Goal: Information Seeking & Learning: Find specific fact

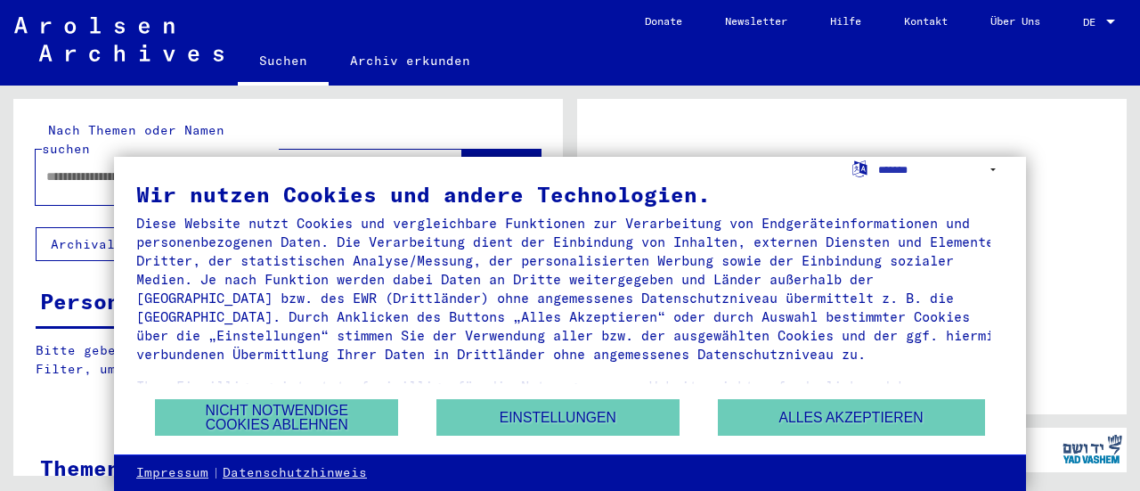
scroll to position [47, 0]
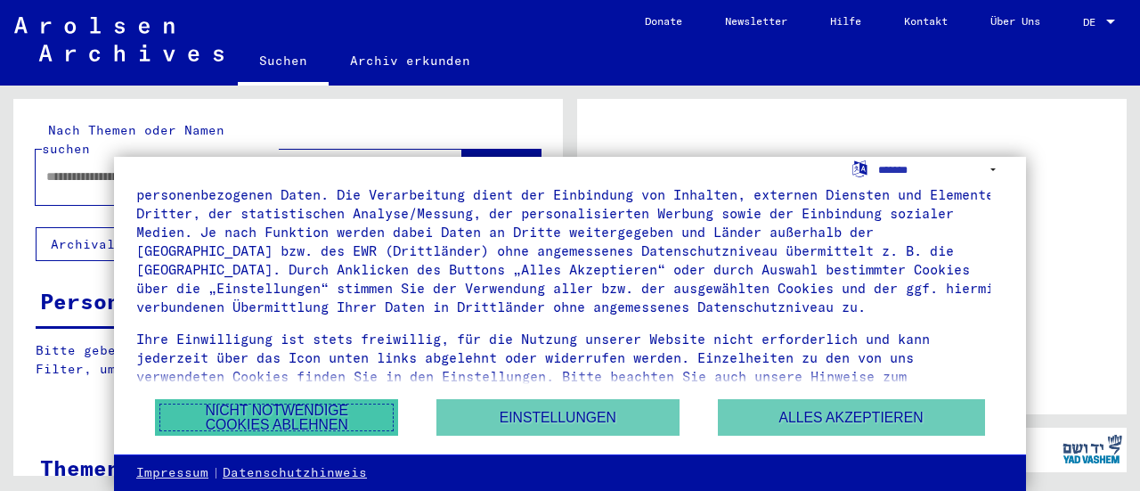
click at [262, 409] on button "Nicht notwendige Cookies ablehnen" at bounding box center [276, 417] width 243 height 37
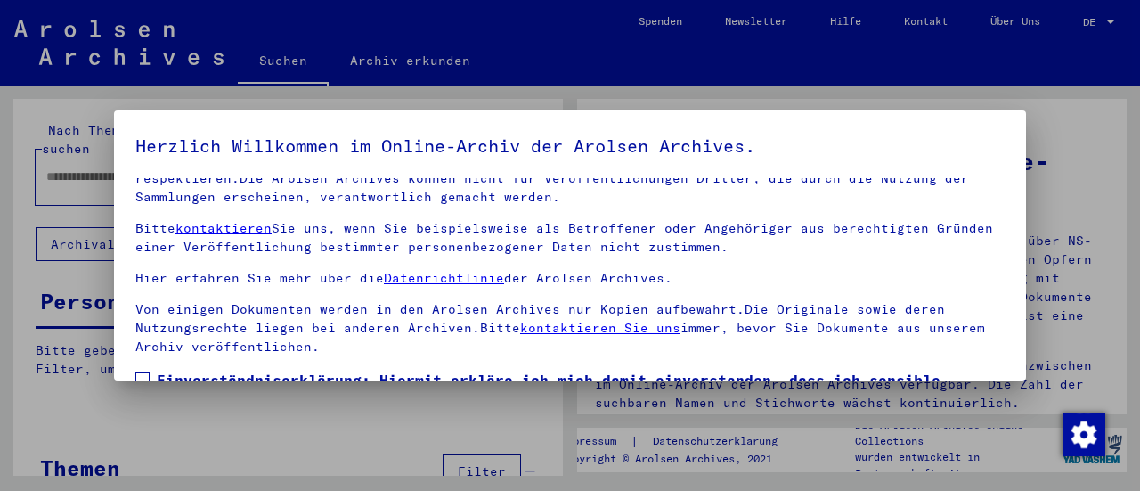
scroll to position [138, 0]
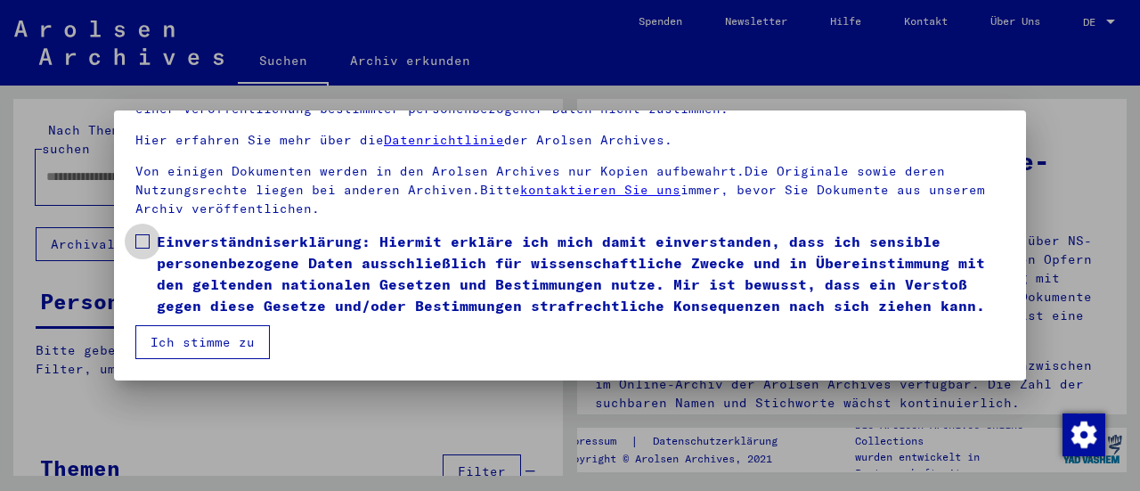
click at [175, 231] on span "Einverständniserklärung: Hiermit erkläre ich mich damit einverstanden, dass ich…" at bounding box center [581, 274] width 848 height 86
click at [203, 352] on button "Ich stimme zu" at bounding box center [202, 342] width 134 height 34
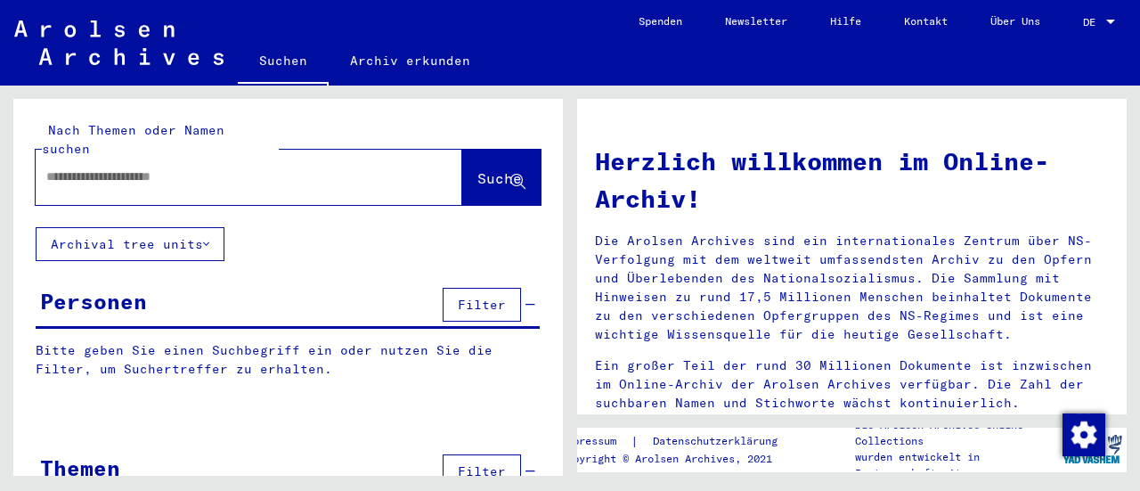
scroll to position [12, 0]
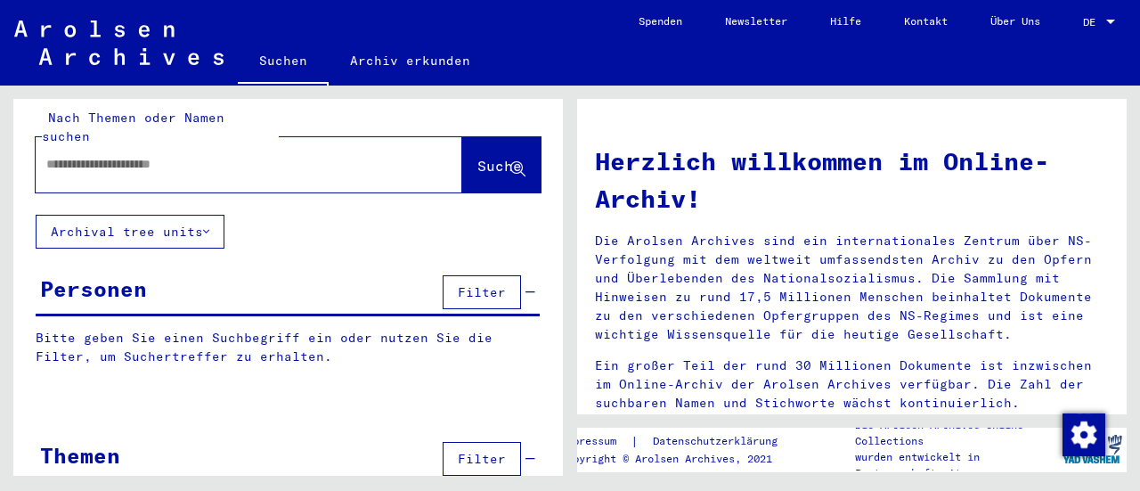
click at [191, 158] on div at bounding box center [222, 164] width 373 height 40
click at [194, 155] on input "*" at bounding box center [227, 164] width 363 height 19
type input "*******"
click at [470, 161] on button "Suche" at bounding box center [501, 164] width 78 height 55
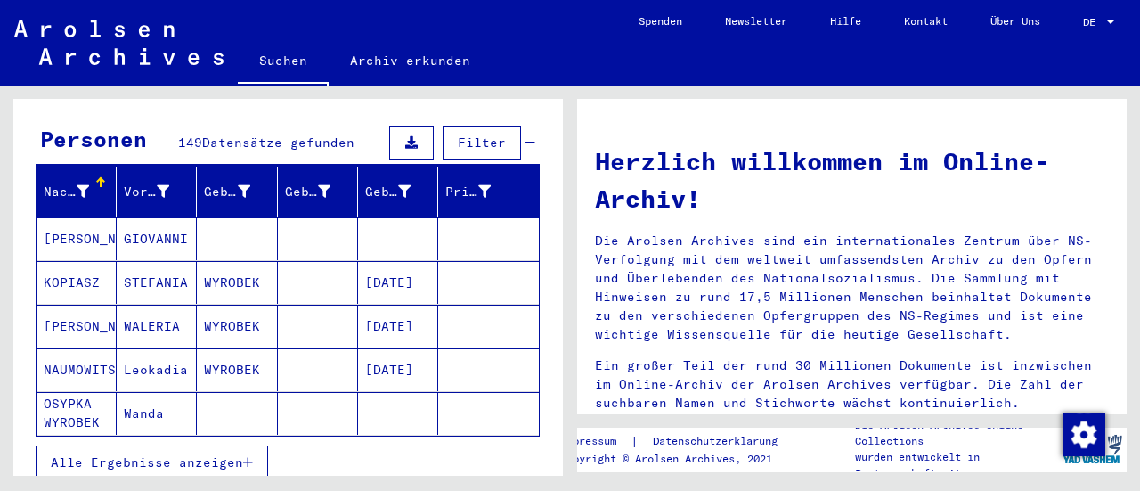
scroll to position [164, 0]
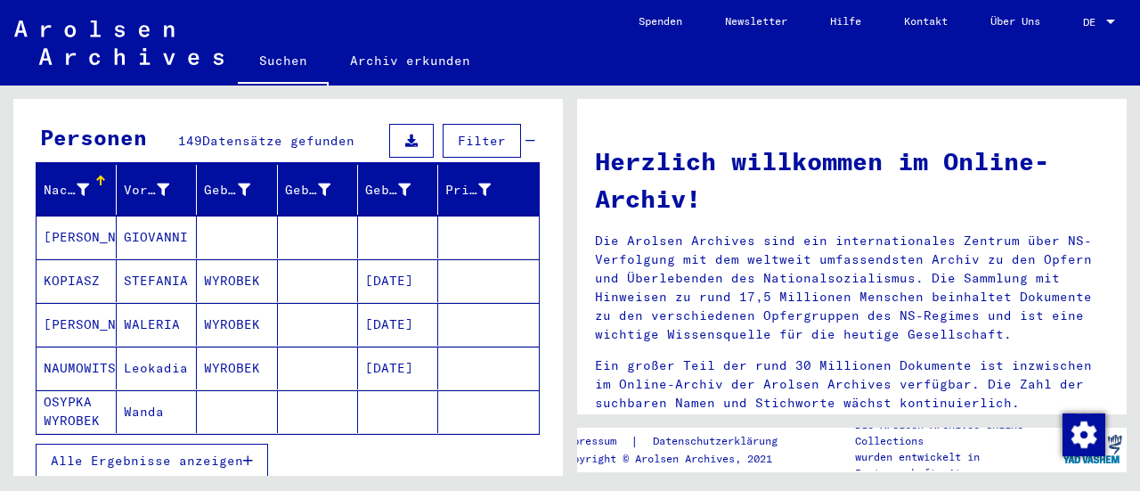
click at [232, 452] on span "Alle Ergebnisse anzeigen" at bounding box center [147, 460] width 192 height 16
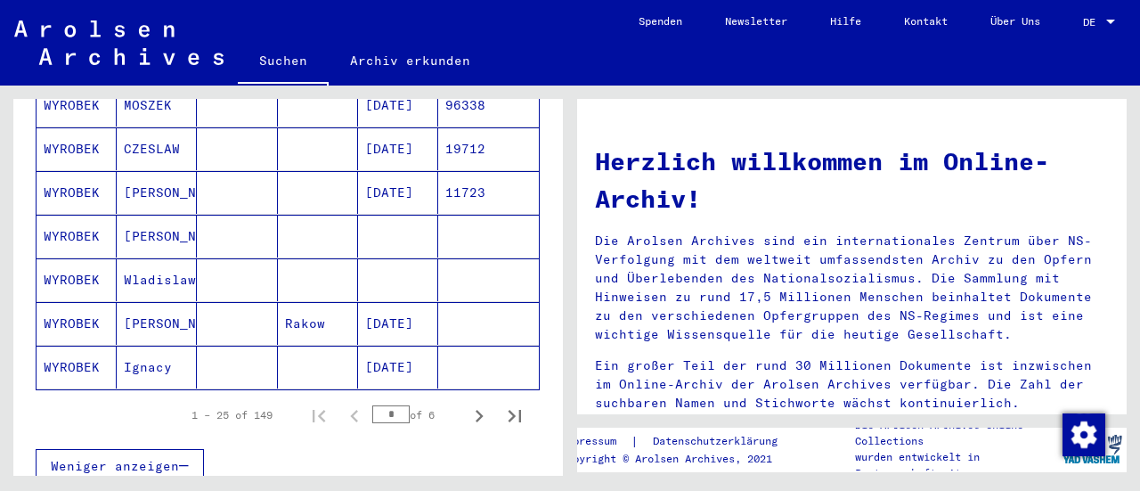
scroll to position [1083, 0]
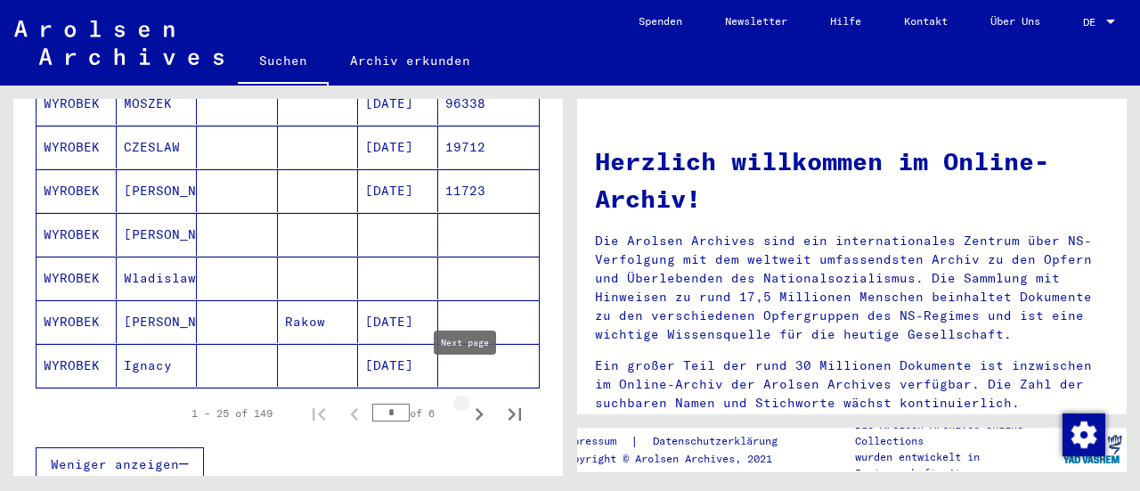
click at [467, 402] on icon "Next page" at bounding box center [479, 414] width 25 height 25
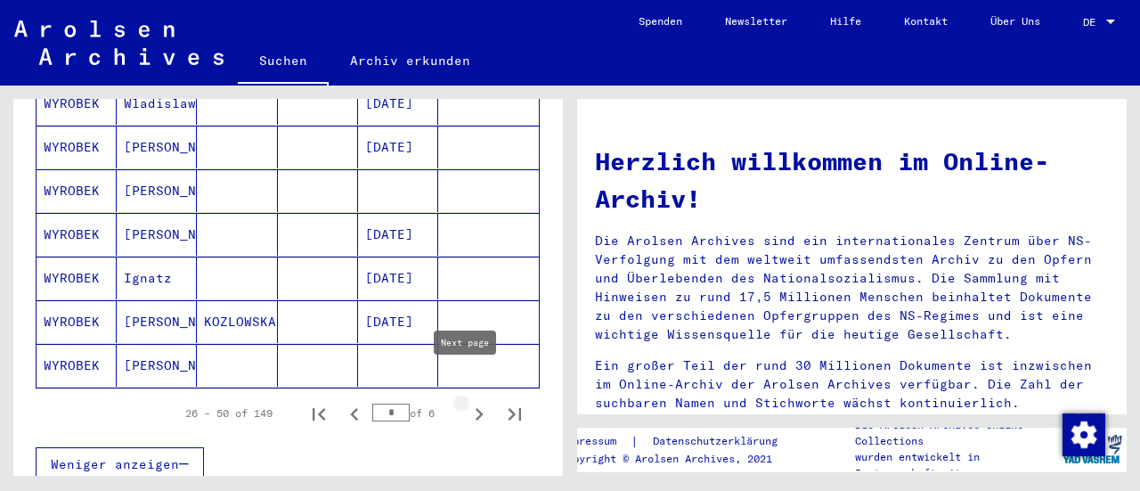
type input "*"
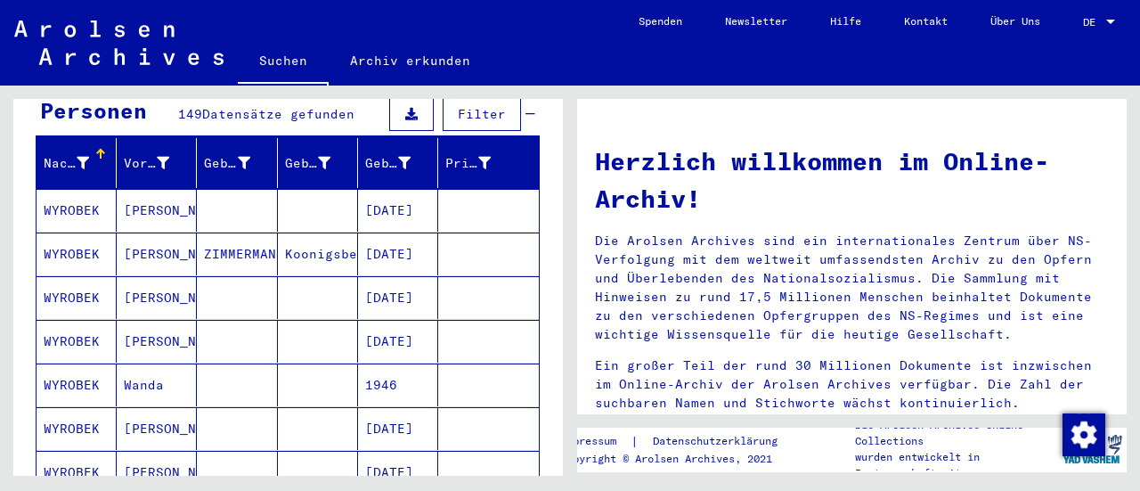
scroll to position [0, 0]
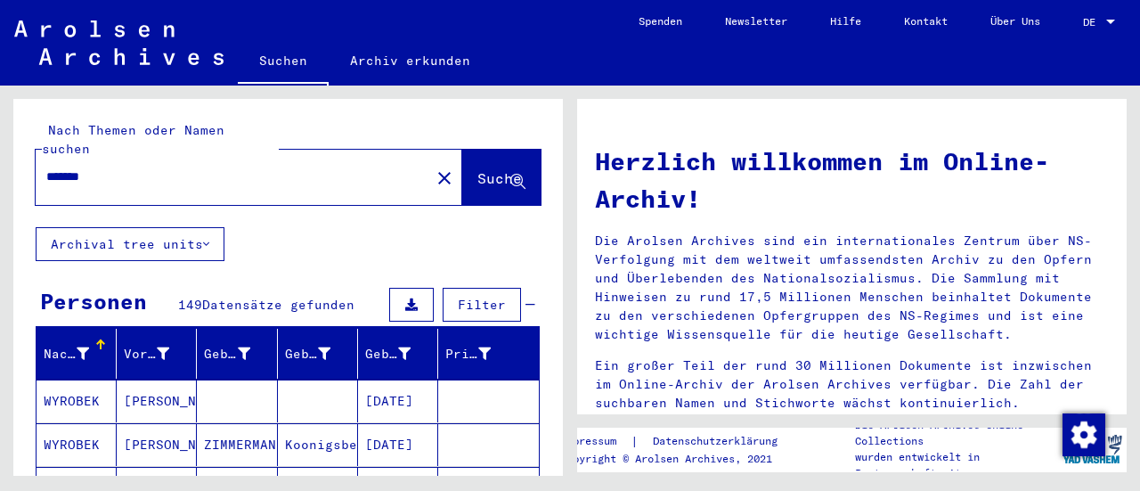
click at [177, 173] on div "*******" at bounding box center [222, 177] width 373 height 40
click at [142, 172] on div "*******" at bounding box center [222, 177] width 373 height 40
click at [118, 167] on input "*******" at bounding box center [227, 176] width 363 height 19
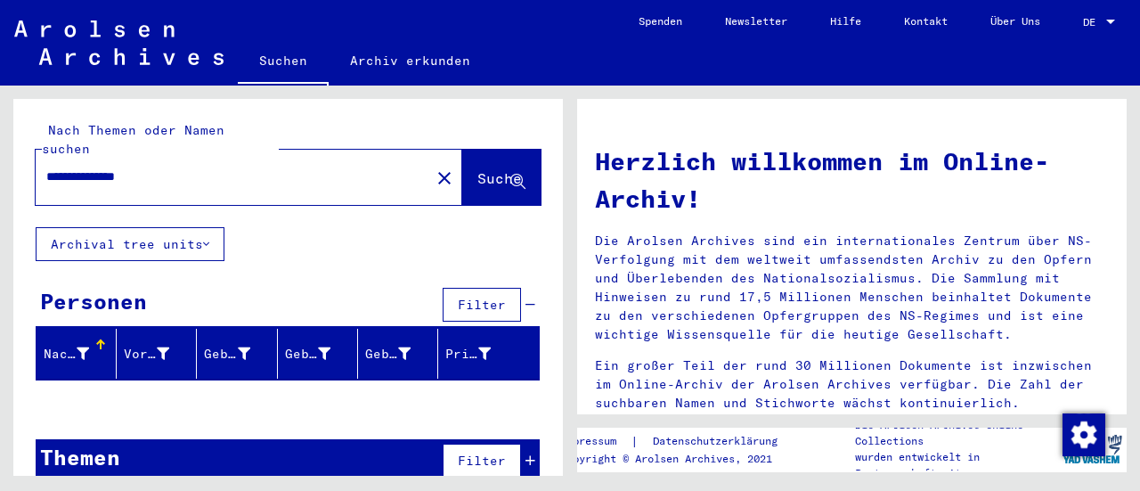
scroll to position [5, 0]
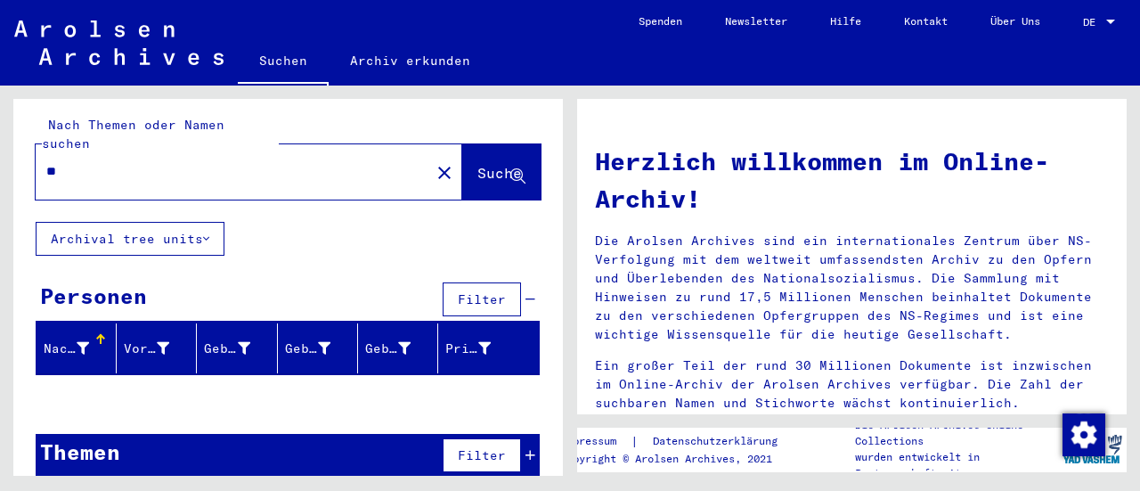
type input "*"
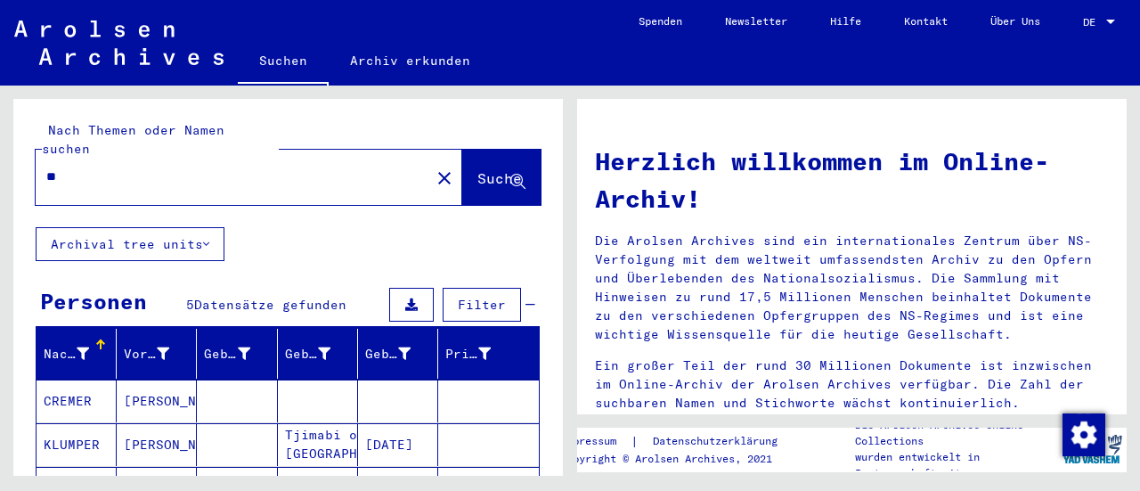
type input "*"
type input "*******"
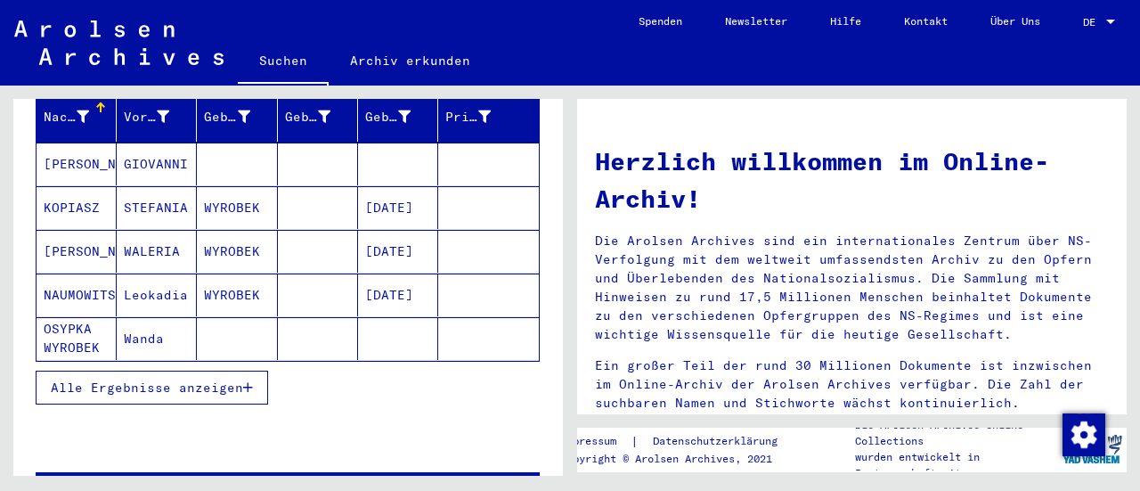
scroll to position [232, 0]
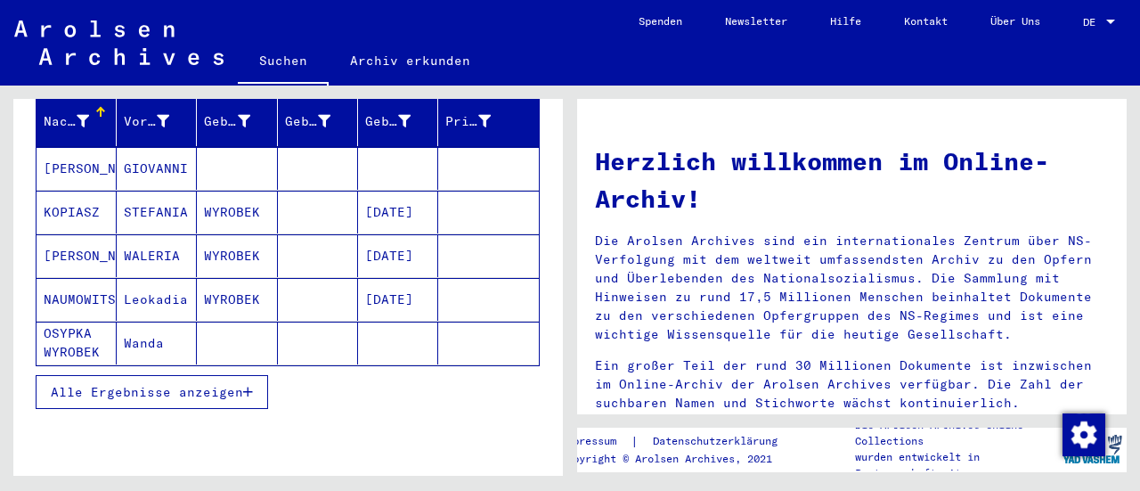
click at [216, 384] on span "Alle Ergebnisse anzeigen" at bounding box center [147, 392] width 192 height 16
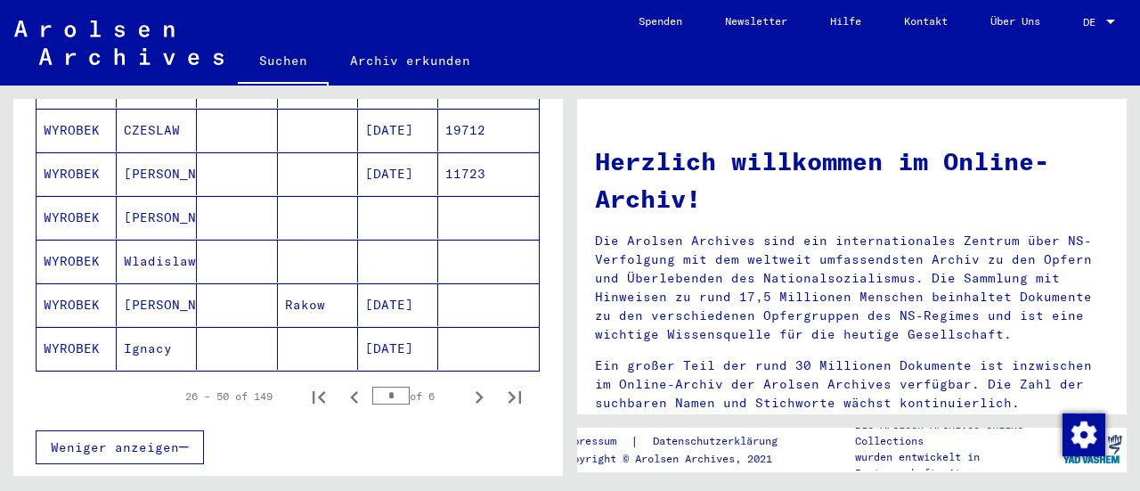
scroll to position [1101, 0]
click at [467, 384] on icon "Next page" at bounding box center [479, 396] width 25 height 25
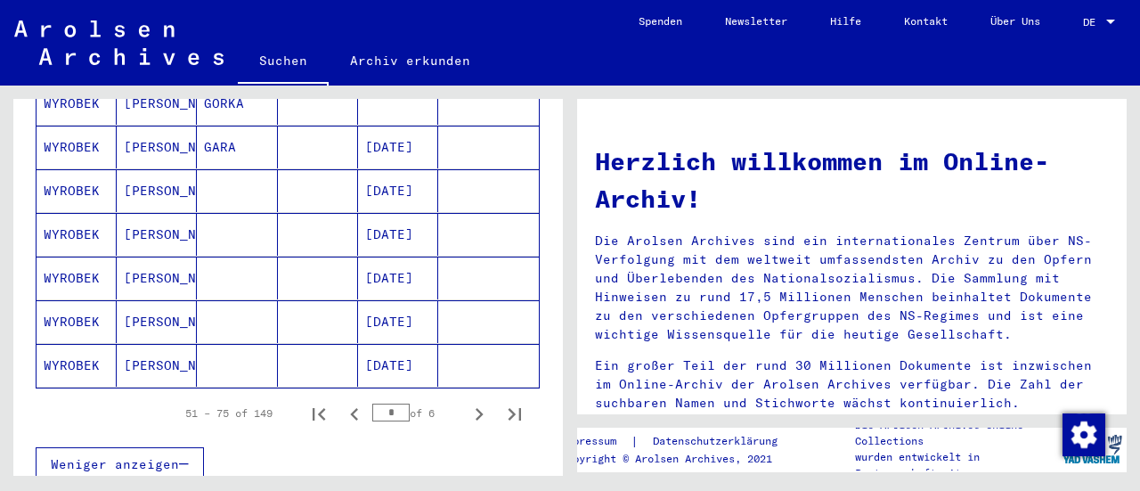
scroll to position [1096, 0]
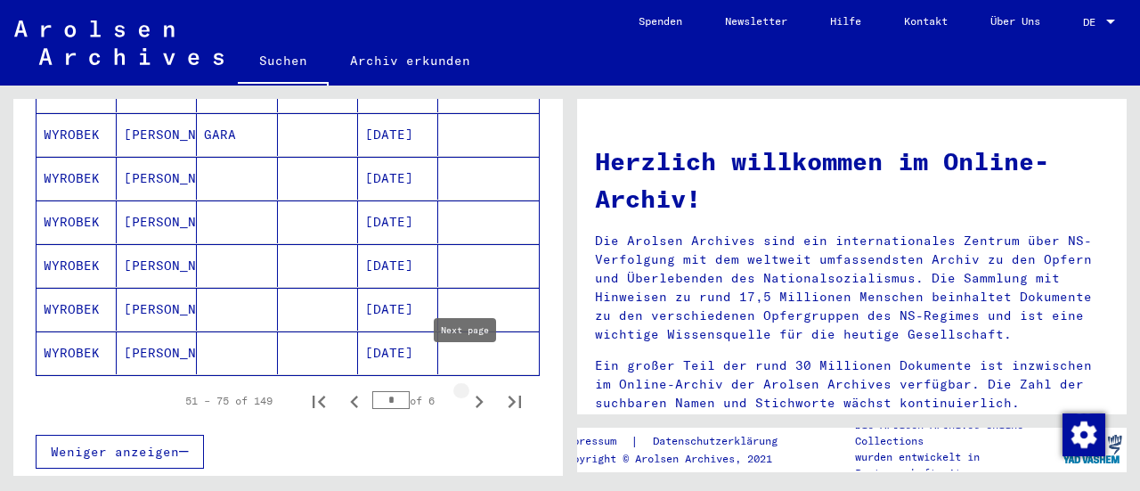
click at [468, 389] on icon "Next page" at bounding box center [479, 401] width 25 height 25
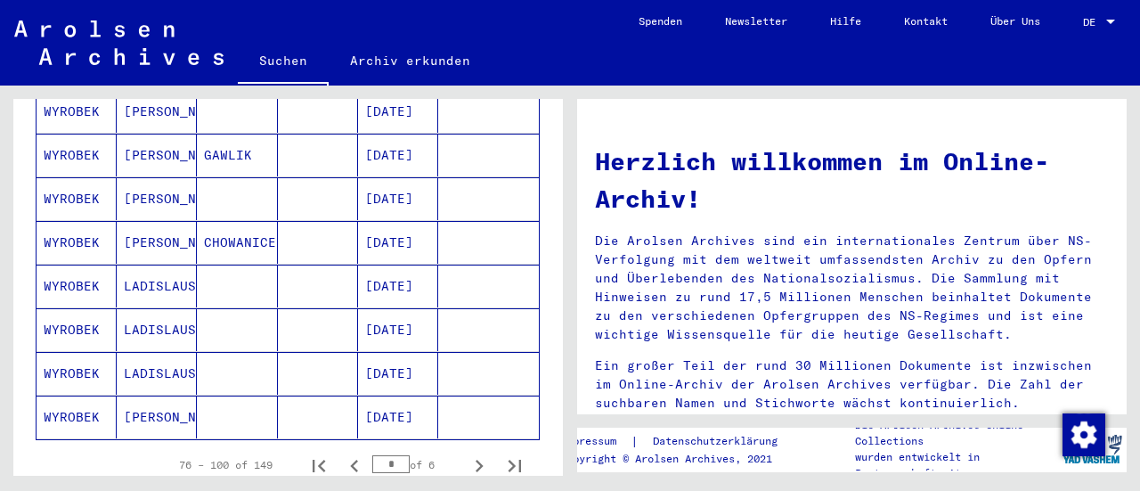
scroll to position [1065, 0]
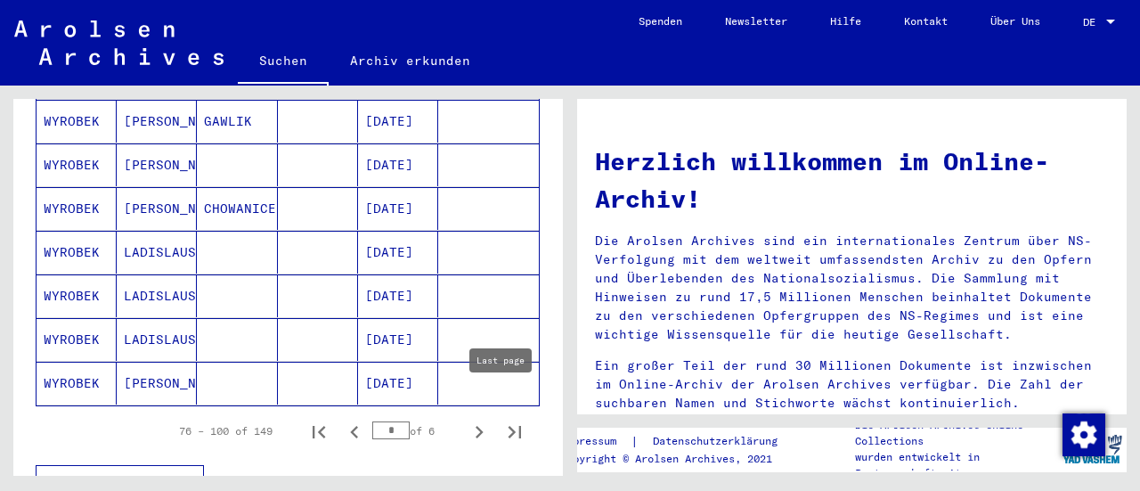
click at [474, 420] on icon "Next page" at bounding box center [479, 432] width 25 height 25
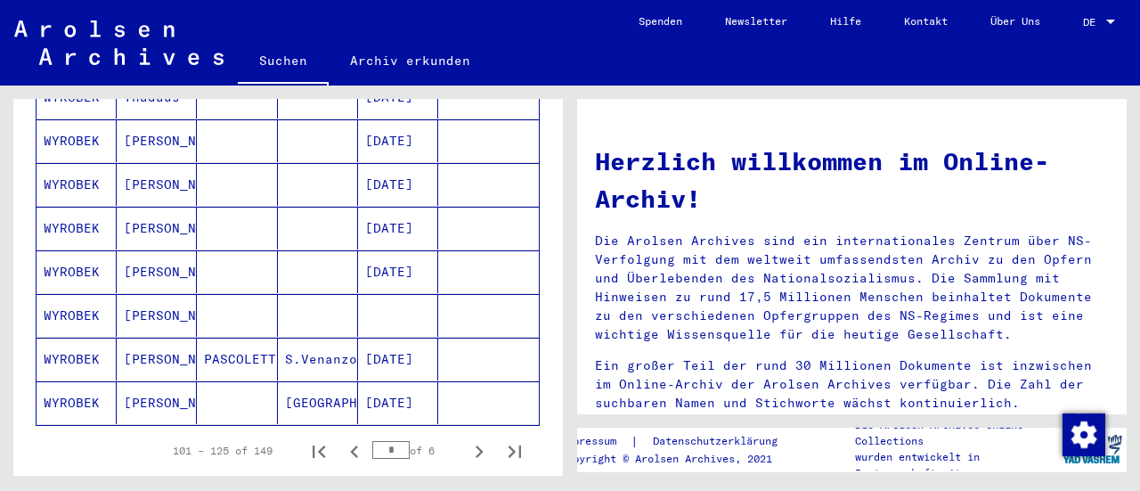
scroll to position [1063, 0]
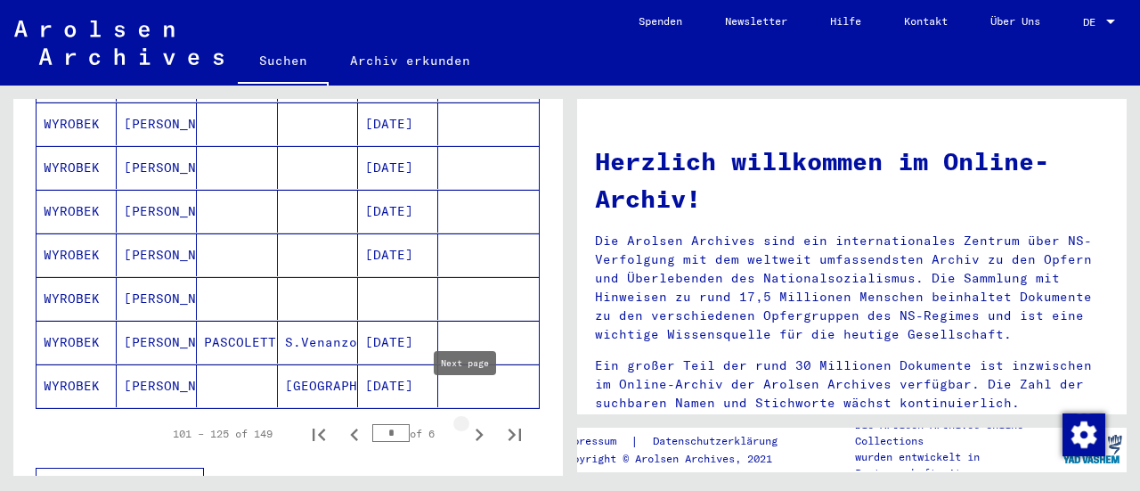
click at [476, 428] on icon "Next page" at bounding box center [480, 434] width 8 height 12
type input "*"
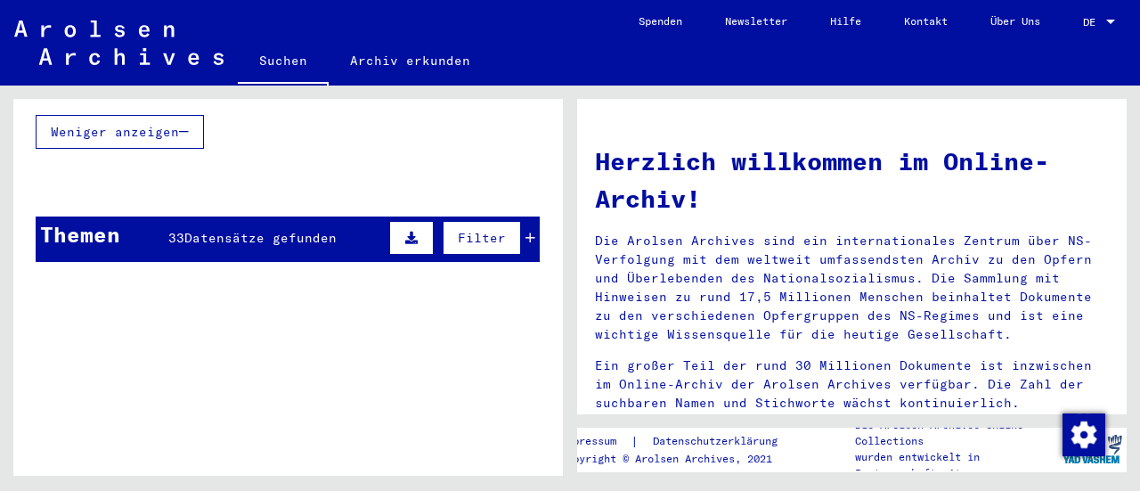
scroll to position [1369, 0]
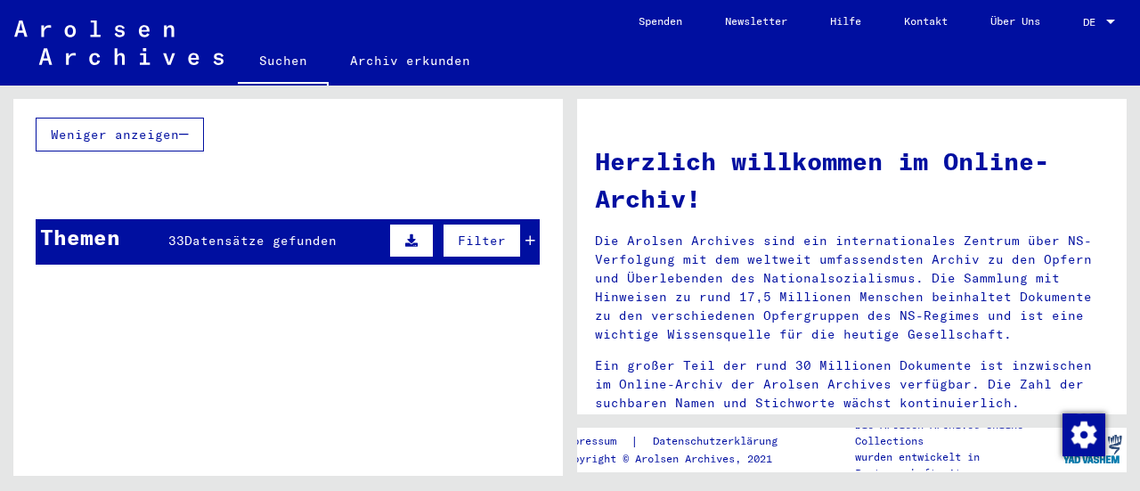
click at [317, 232] on span "Datensätze gefunden" at bounding box center [260, 240] width 152 height 16
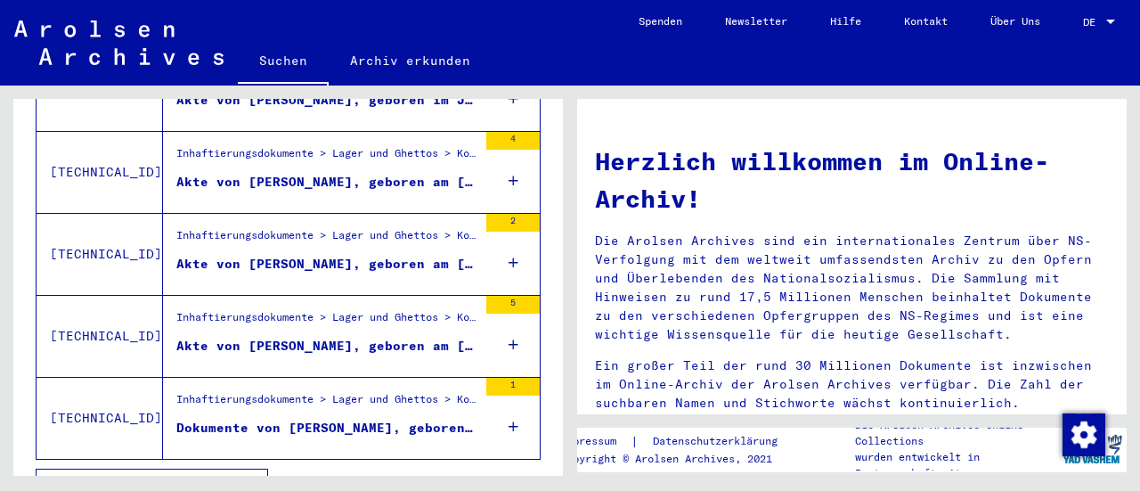
scroll to position [1619, 0]
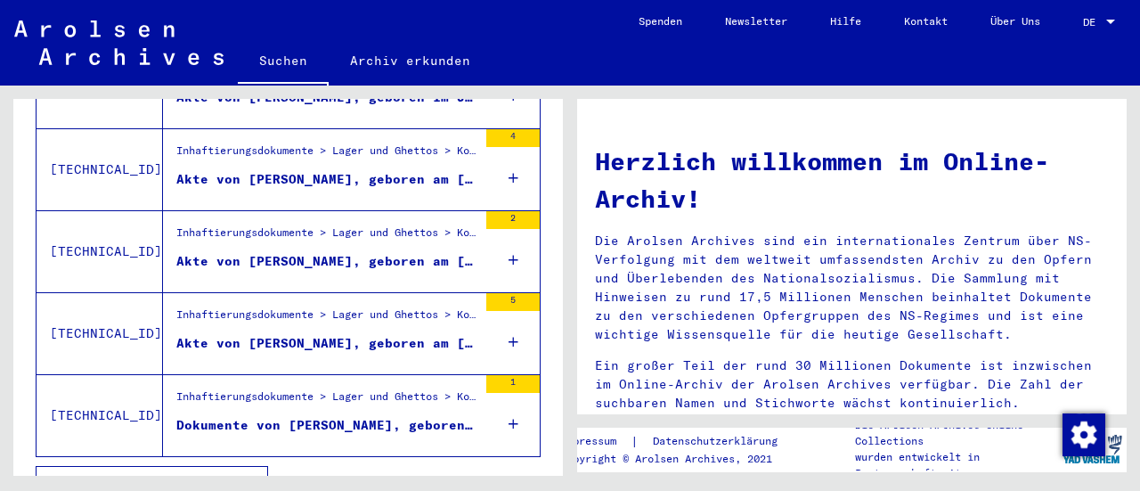
click at [216, 475] on span "Alle Ergebnisse anzeigen" at bounding box center [147, 483] width 192 height 16
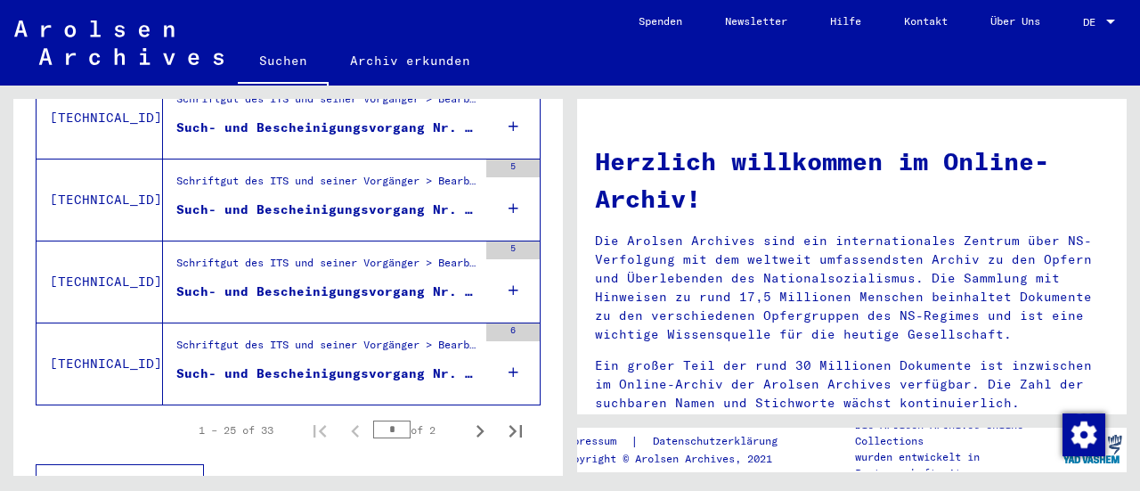
scroll to position [2110, 0]
